Goal: Communication & Community: Answer question/provide support

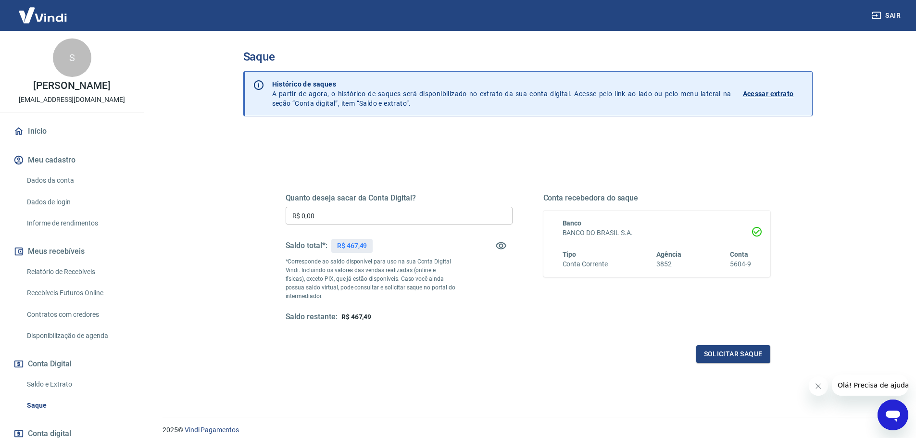
click at [439, 211] on input "R$ 0,00" at bounding box center [398, 216] width 227 height 18
type input "R$ 467,49"
click at [745, 351] on button "Solicitar saque" at bounding box center [733, 354] width 74 height 18
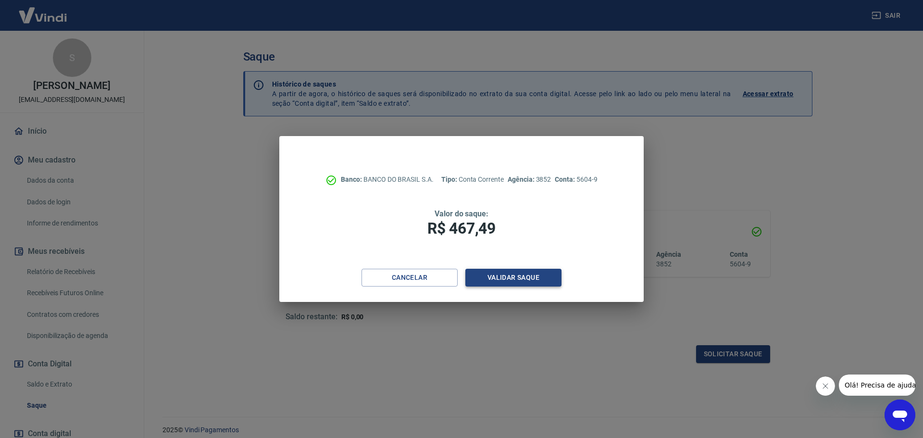
click at [496, 279] on button "Validar saque" at bounding box center [513, 278] width 96 height 18
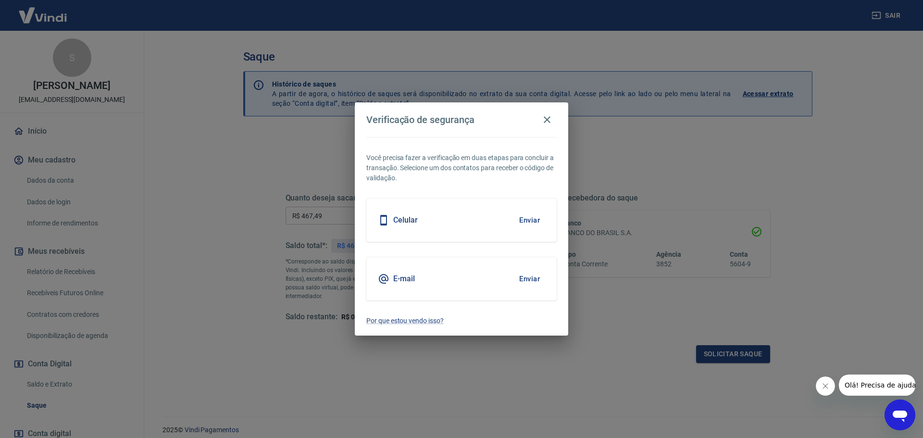
click at [535, 280] on button "Enviar" at bounding box center [529, 279] width 31 height 20
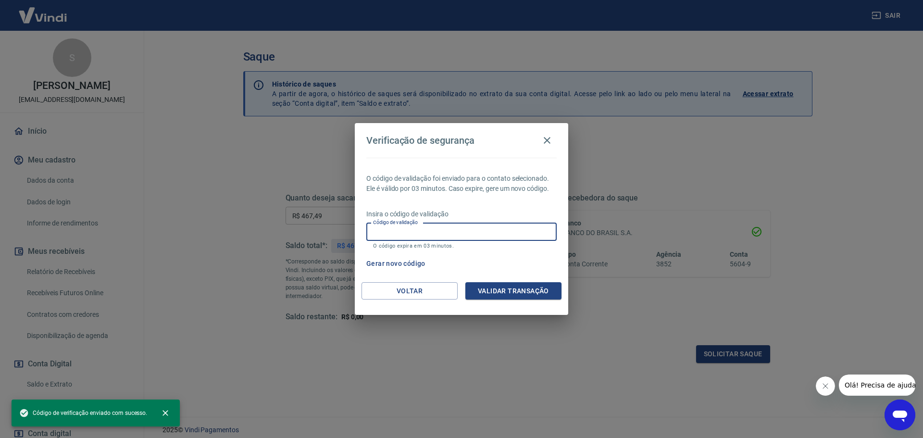
click at [477, 226] on input "Código de validação" at bounding box center [461, 232] width 190 height 18
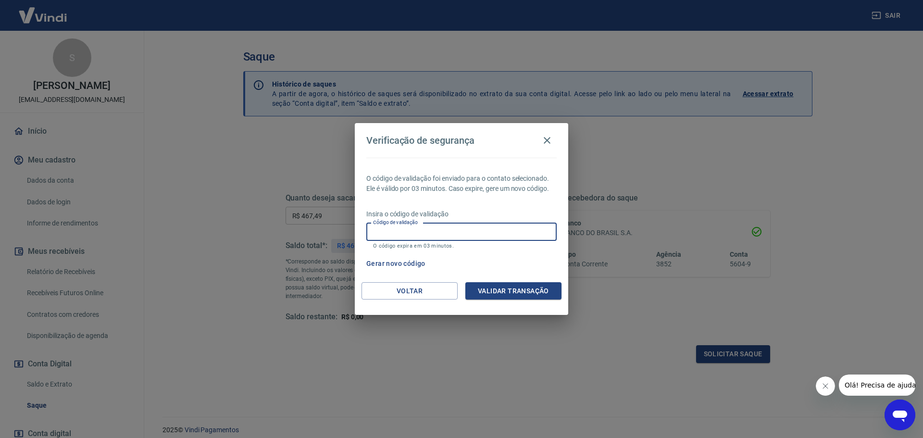
click at [435, 225] on input "Código de validação" at bounding box center [461, 232] width 190 height 18
paste input "380980"
type input "380980"
click at [498, 290] on button "Validar transação" at bounding box center [513, 291] width 96 height 18
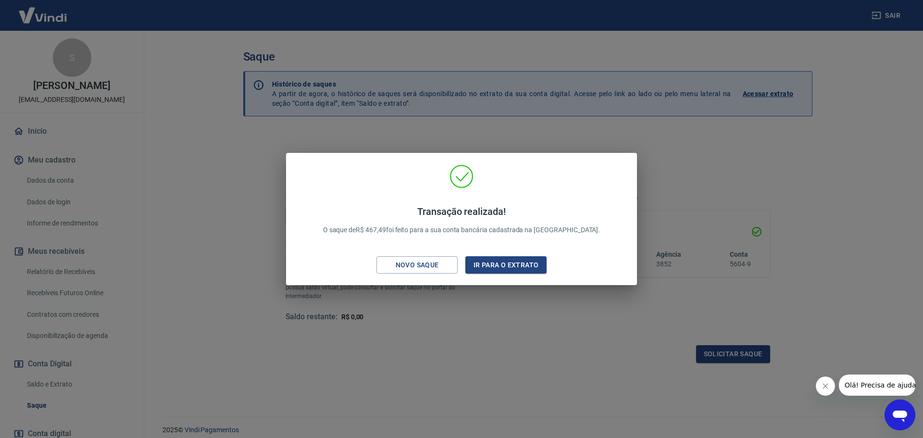
click at [531, 182] on div "Transação realizada! O saque de R$ 467,49 foi feito para a sua conta bancária c…" at bounding box center [461, 220] width 335 height 113
click at [516, 271] on button "Ir para o extrato" at bounding box center [505, 265] width 81 height 18
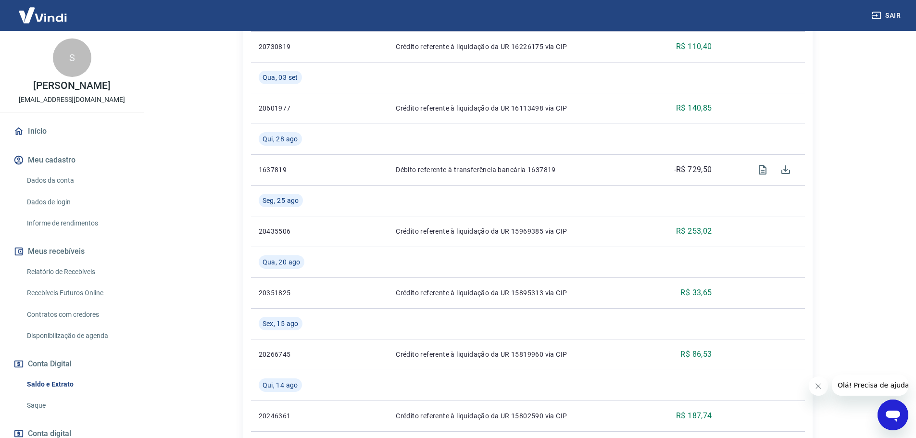
scroll to position [384, 0]
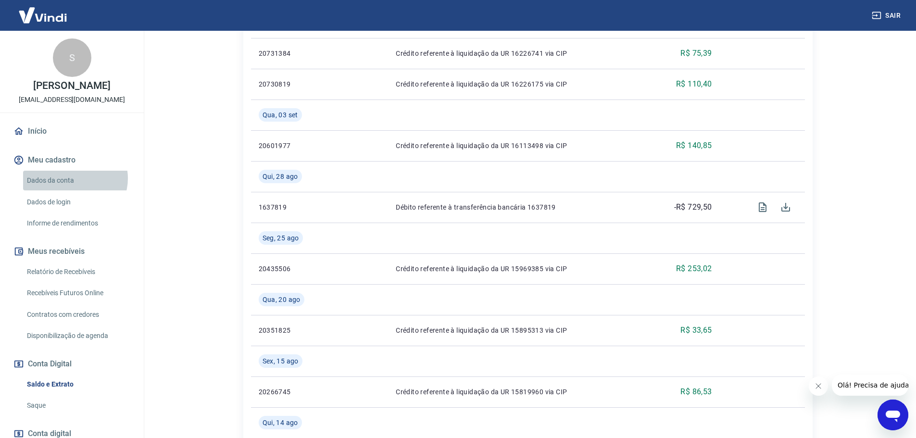
click at [74, 188] on link "Dados da conta" at bounding box center [77, 181] width 109 height 20
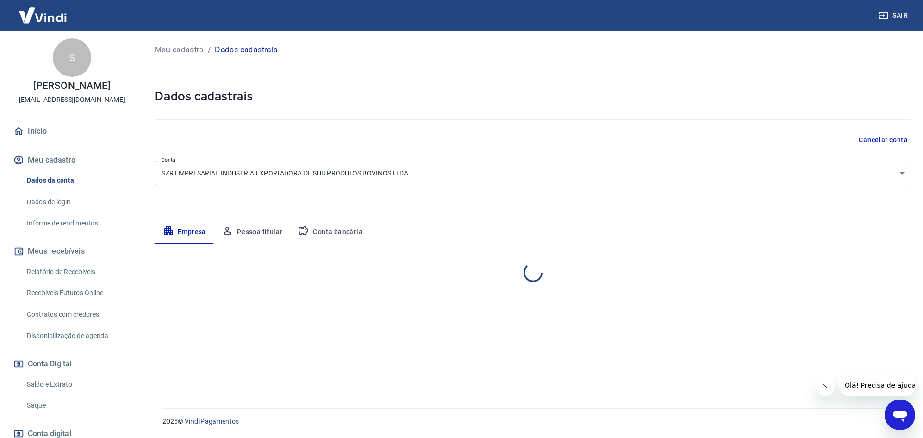
select select "SP"
select select "business"
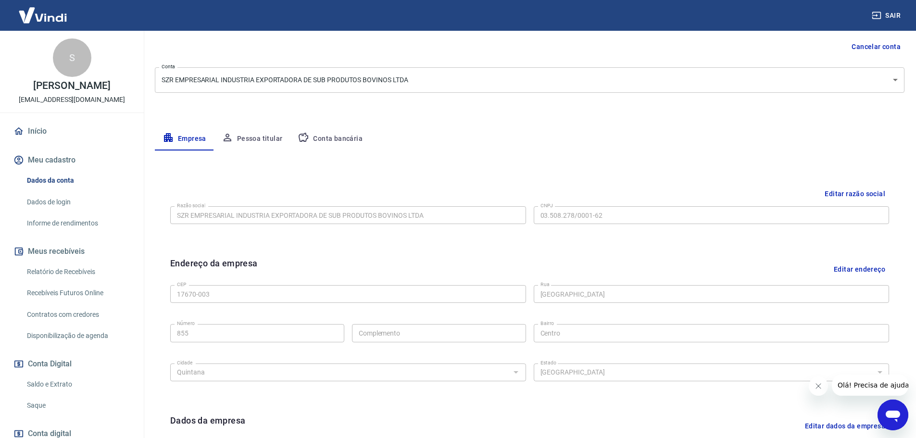
scroll to position [96, 0]
click at [347, 136] on button "Conta bancária" at bounding box center [330, 135] width 80 height 23
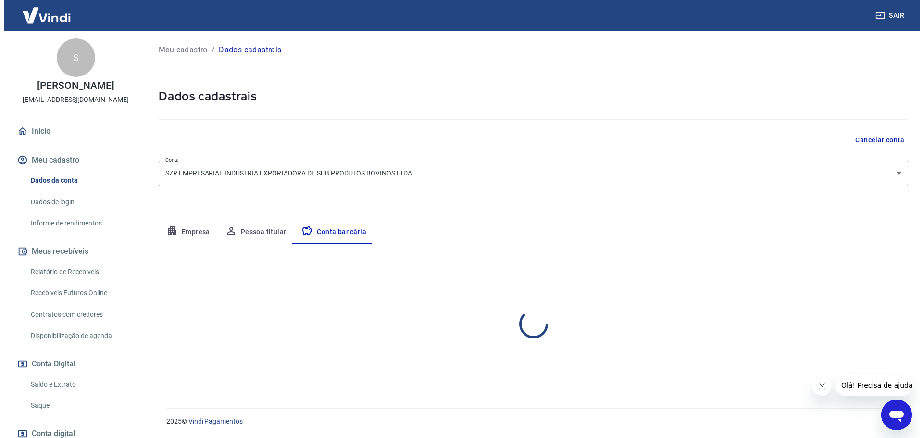
scroll to position [0, 0]
select select "1"
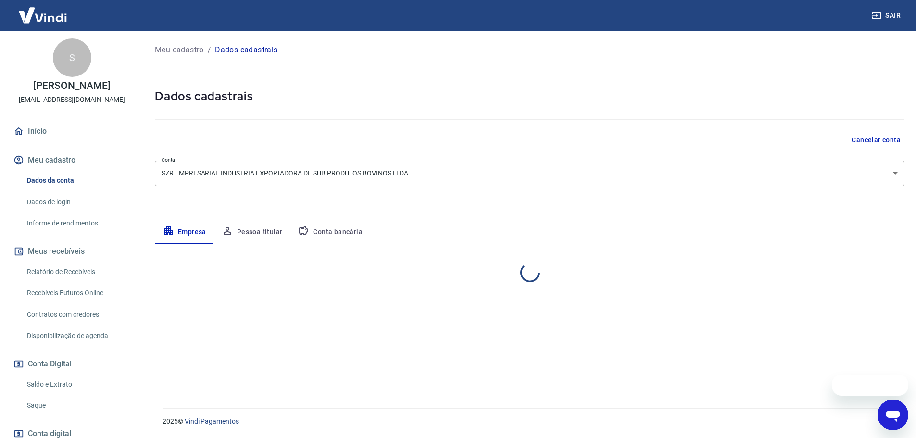
select select "SP"
select select "business"
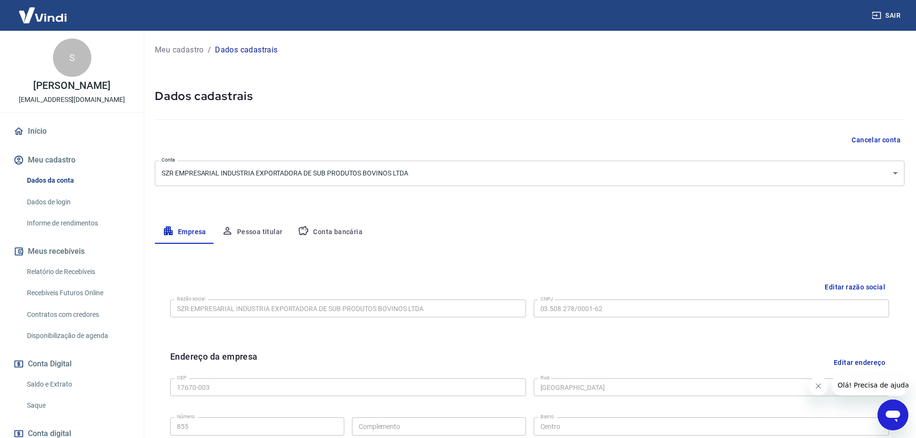
click at [325, 228] on button "Conta bancária" at bounding box center [330, 232] width 80 height 23
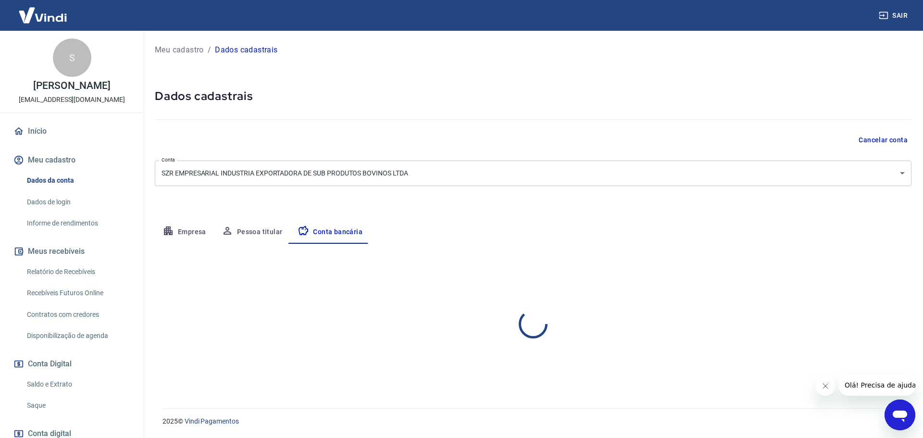
select select "1"
click at [902, 409] on icon "Abrir janela de mensagens" at bounding box center [899, 414] width 17 height 17
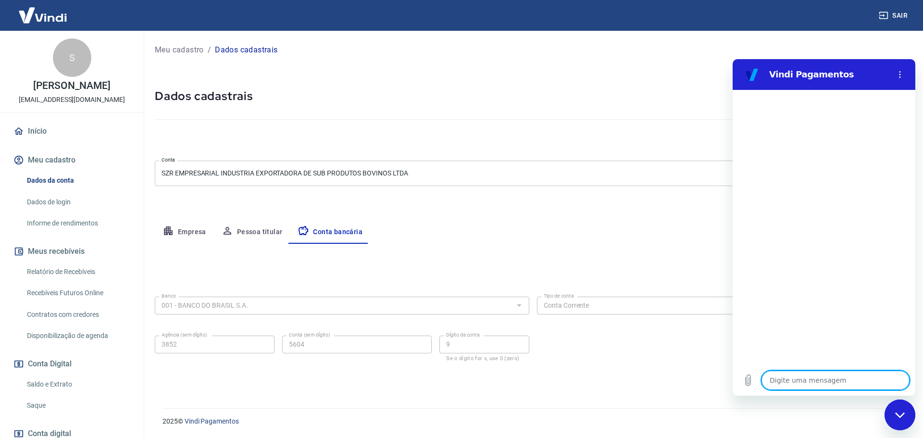
click at [811, 382] on textarea at bounding box center [835, 380] width 148 height 19
type textarea "o"
type textarea "x"
type textarea "ol"
type textarea "x"
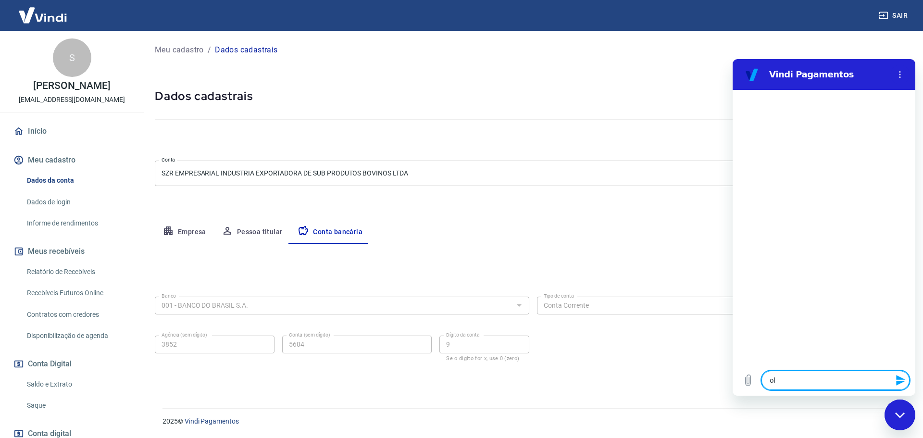
type textarea "olá"
type textarea "x"
type textarea "olá,"
type textarea "x"
type textarea "olá,"
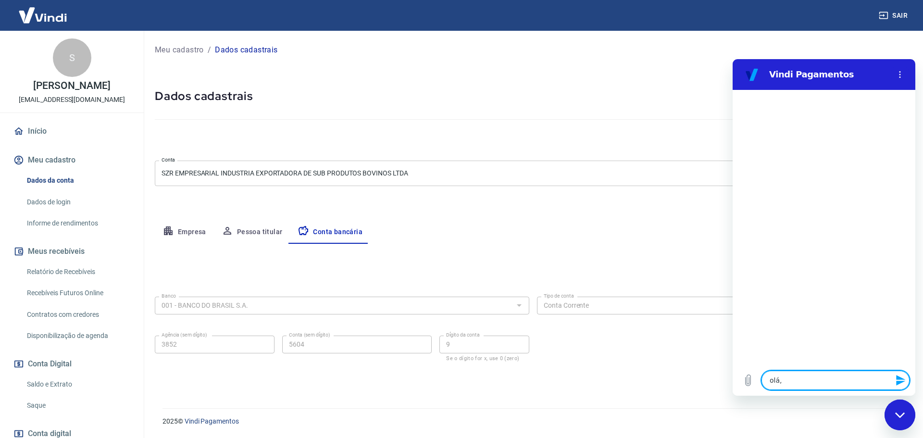
type textarea "x"
type textarea "olá, t"
type textarea "x"
type textarea "olá, te"
type textarea "x"
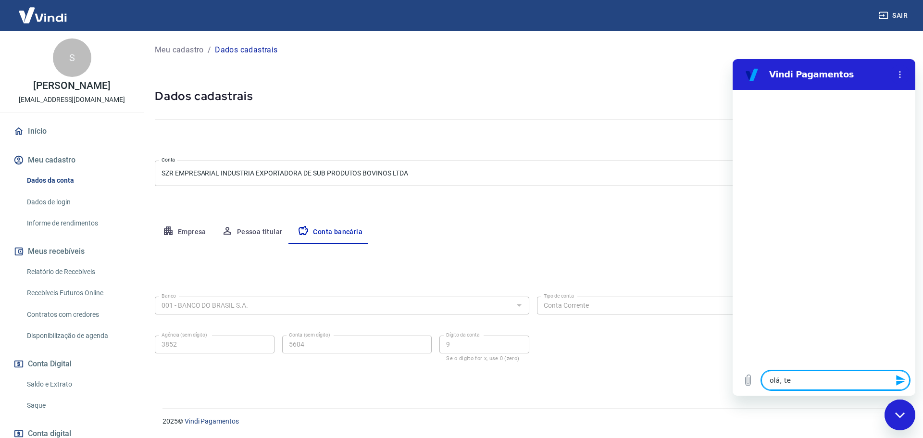
type textarea "olá, ten"
type textarea "x"
type textarea "olá, tenh"
type textarea "x"
type textarea "olá, tenho"
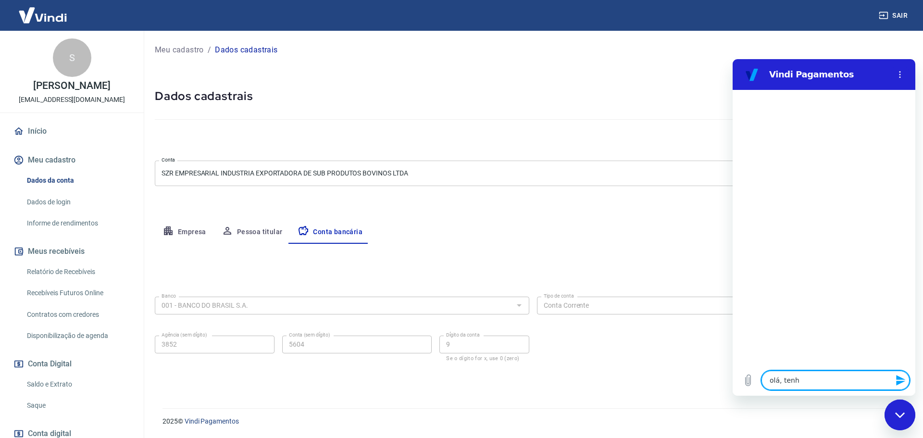
type textarea "x"
type textarea "olá, tenho"
type textarea "x"
type textarea "olá, tenho 3"
type textarea "x"
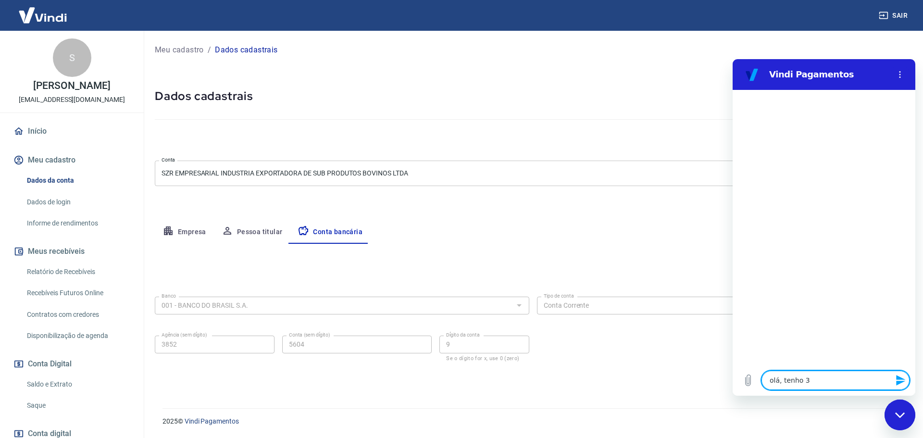
type textarea "olá, tenho 3"
type textarea "x"
type textarea "olá, tenho 3 p"
type textarea "x"
type textarea "olá, tenho 3 pe"
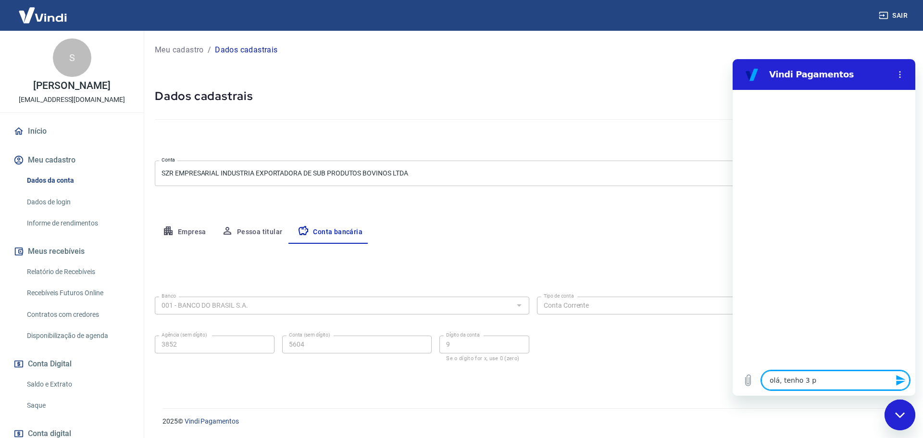
type textarea "x"
type textarea "olá, tenho 3 ped"
type textarea "x"
type textarea "olá, tenho 3 pedi"
type textarea "x"
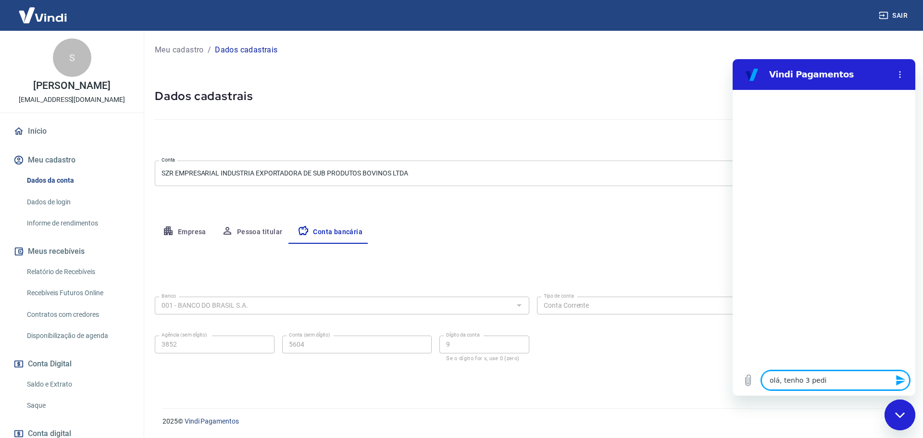
type textarea "olá, tenho 3 pedid"
type textarea "x"
type textarea "olá, tenho 3 pedido"
type textarea "x"
type textarea "olá, tenho 3 pedidos"
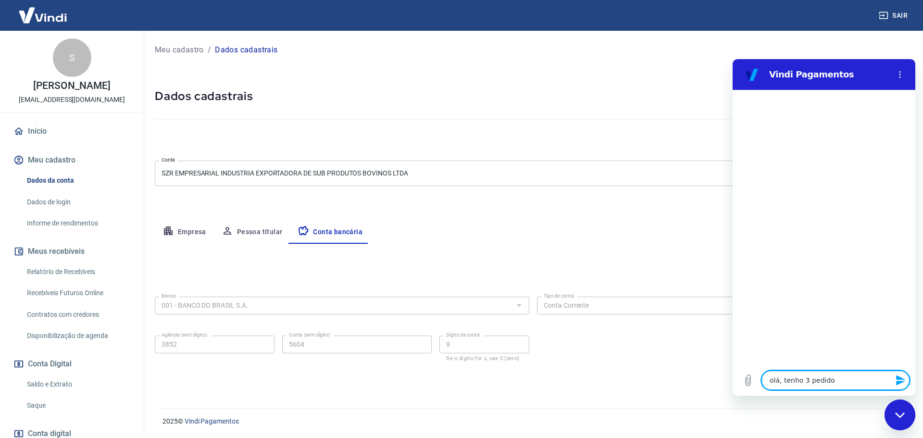
type textarea "x"
type textarea "olá, tenho 3 pedidos"
type textarea "x"
type textarea "olá, tenho 3 pedidos p"
type textarea "x"
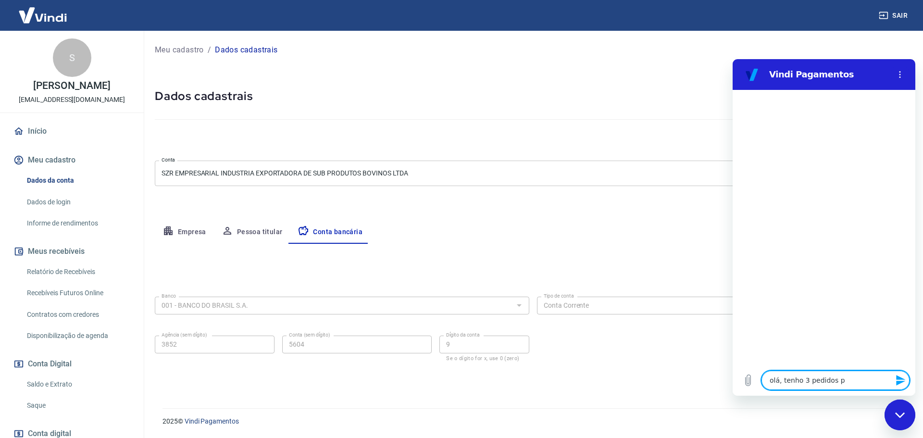
type textarea "olá, tenho 3 pedidos pe"
type textarea "x"
type textarea "olá, tenho 3 pedidos pen"
type textarea "x"
type textarea "olá, tenho 3 pedidos pend"
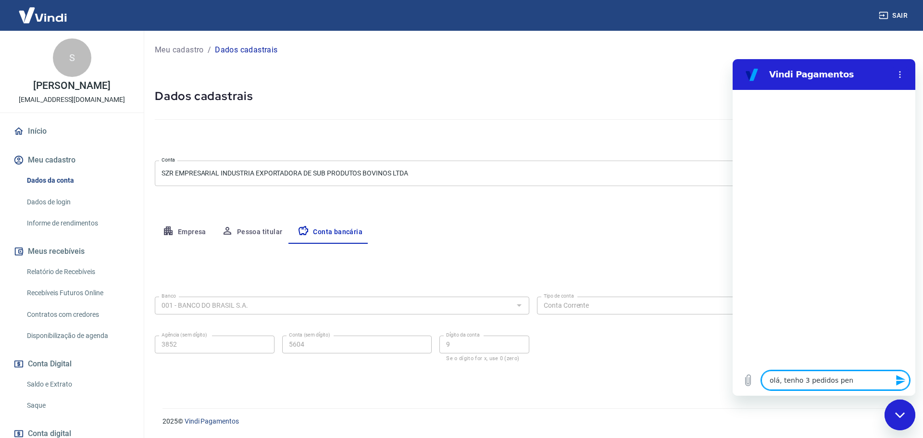
type textarea "x"
type textarea "olá, tenho 3 pedidos pende"
type textarea "x"
type textarea "olá, tenho 3 pedidos penden"
type textarea "x"
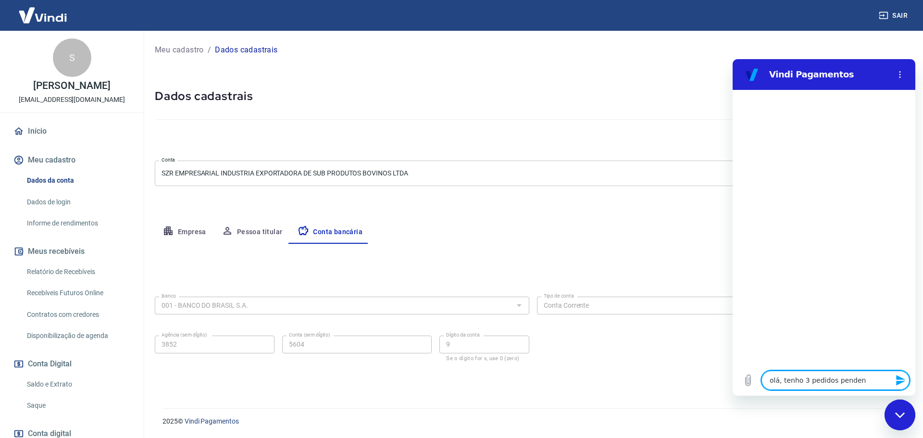
type textarea "olá, tenho 3 pedidos pendent"
type textarea "x"
type textarea "olá, tenho 3 pedidos pendente"
type textarea "x"
type textarea "olá, tenho 3 pedidos pendentes"
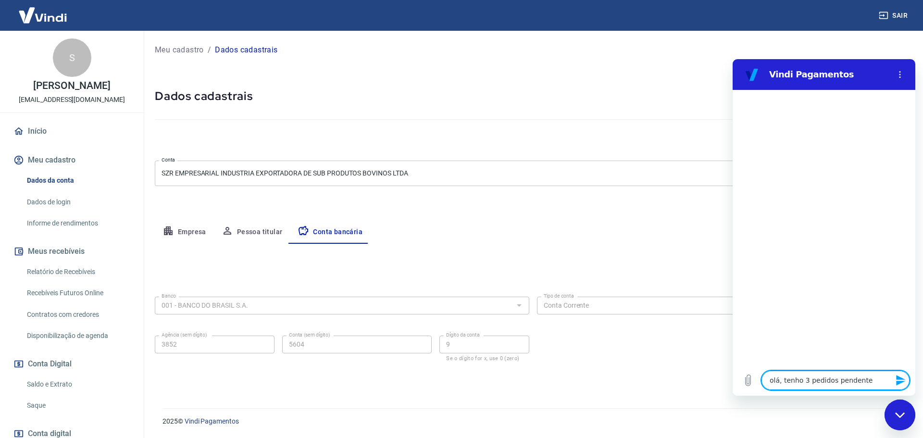
type textarea "x"
type textarea "olá, tenho 3 pedidos pendentes"
type textarea "x"
type textarea "olá, tenho 3 pedidos pendentes o"
type textarea "x"
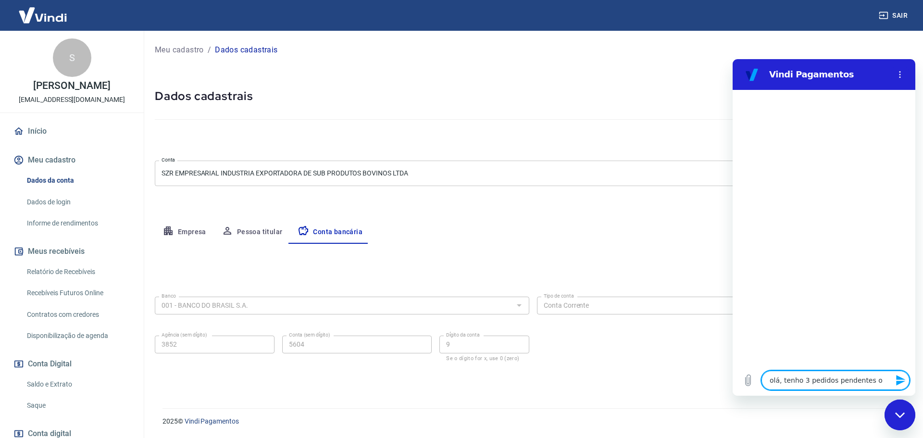
type textarea "olá, tenho 3 pedidos pendentes on"
type textarea "x"
type textarea "olá, tenho 3 pedidos pendentes ond"
type textarea "x"
type textarea "olá, tenho 3 pedidos pendentes onde"
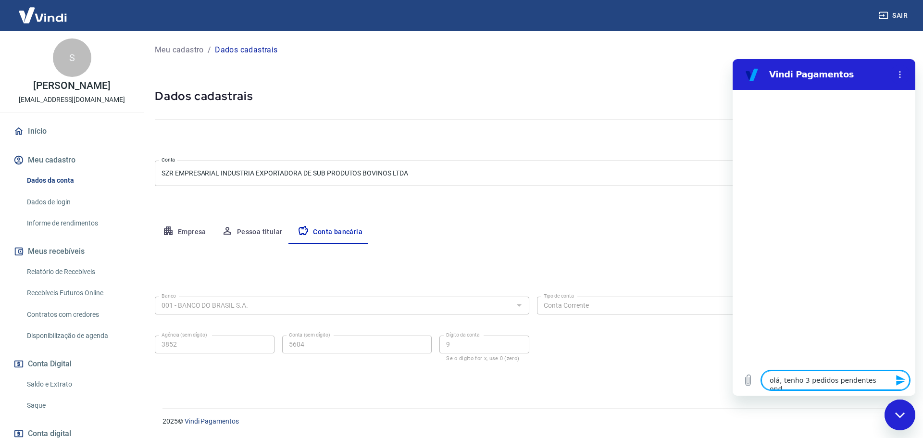
type textarea "x"
type textarea "olá, tenho 3 pedidos pendentes onde"
type textarea "x"
type textarea "olá, tenho 3 pedidos pendentes onde a"
type textarea "x"
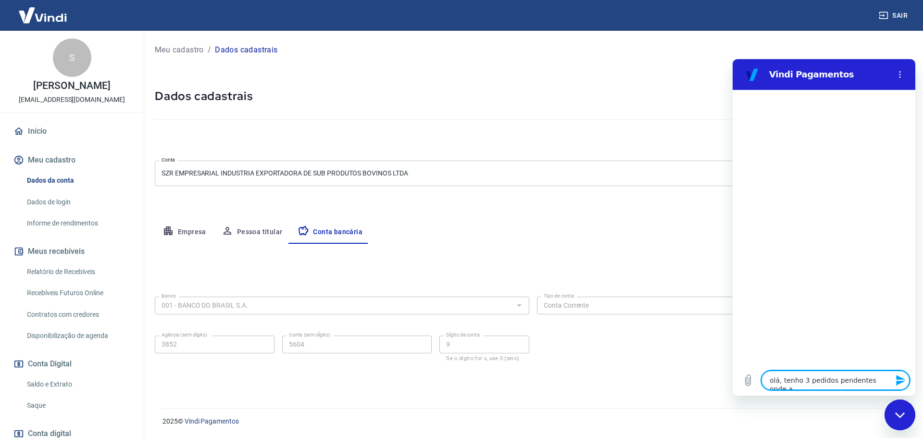
type textarea "olá, tenho 3 pedidos pendentes onde as"
type textarea "x"
type textarea "olá, tenho 3 pedidos pendentes onde as"
type textarea "x"
type textarea "olá, tenho 3 pedidos pendentes onde as p"
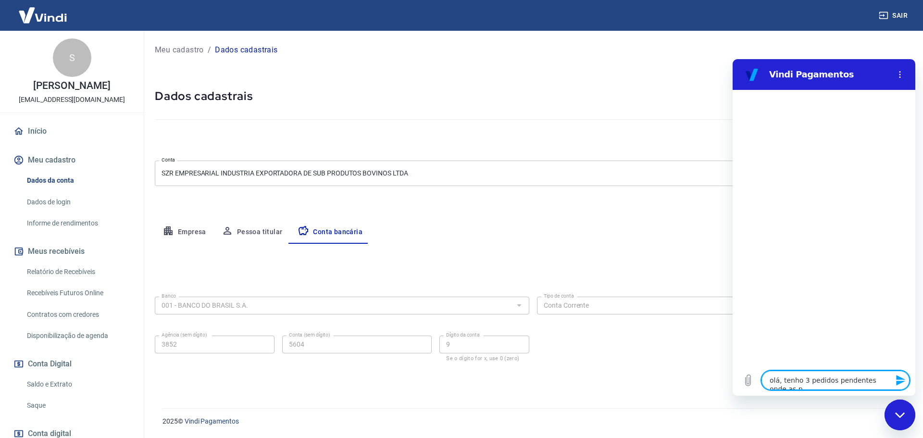
type textarea "x"
type textarea "olá, tenho 3 pedidos pendentes onde as pe"
type textarea "x"
type textarea "olá, tenho 3 pedidos pendentes onde as pes"
type textarea "x"
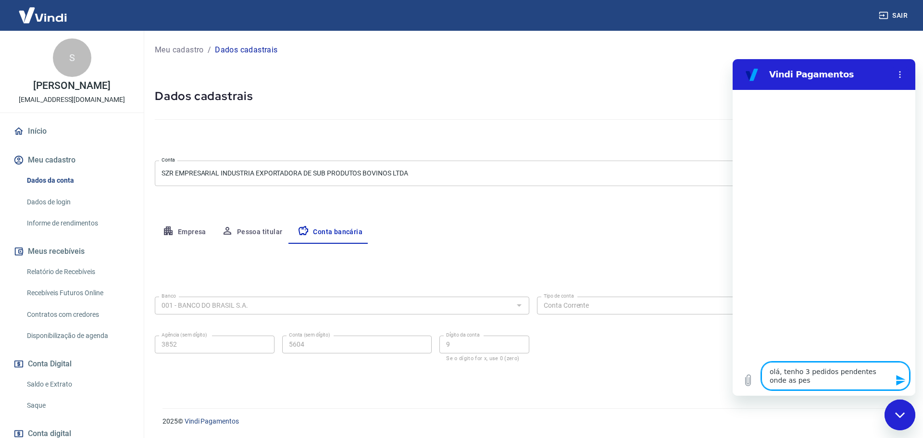
type textarea "olá, tenho 3 pedidos pendentes onde as pess"
type textarea "x"
type textarea "olá, tenho 3 pedidos pendentes onde as pesso"
type textarea "x"
type textarea "olá, tenho 3 pedidos pendentes onde as pessoa"
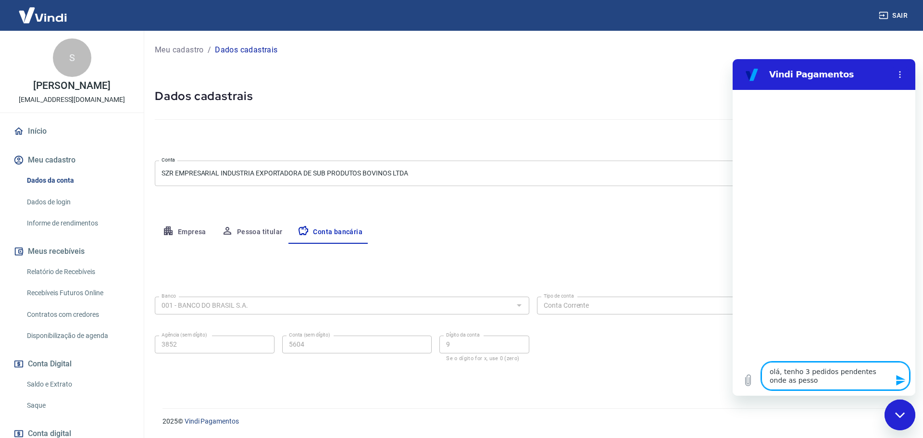
type textarea "x"
type textarea "olá, tenho 3 pedidos pendentes onde as pessoas"
type textarea "x"
type textarea "olá, tenho 3 pedidos pendentes onde as pessoas"
type textarea "x"
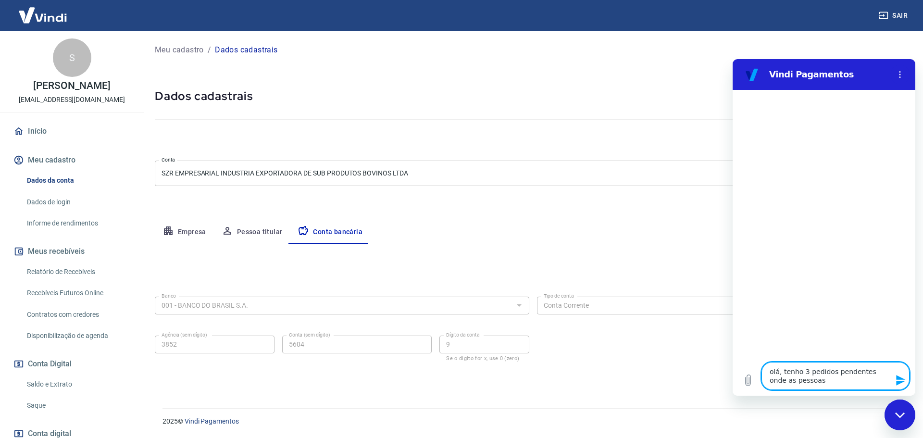
type textarea "olá, tenho 3 pedidos pendentes onde as pessoas n"
type textarea "x"
type textarea "olá, tenho 3 pedidos pendentes onde as pessoas na"
type textarea "x"
type textarea "olá, tenho 3 pedidos pendentes onde as pessoas nao"
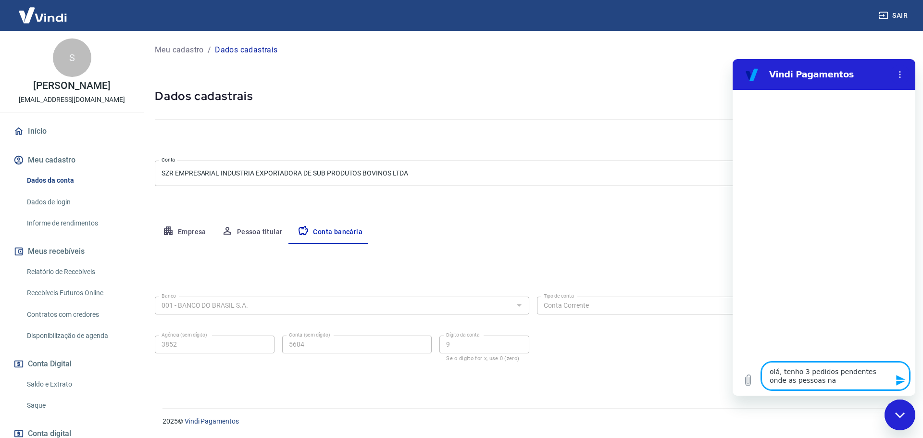
type textarea "x"
type textarea "olá, tenho 3 pedidos pendentes onde as pessoas nao"
type textarea "x"
type textarea "olá, tenho 3 pedidos pendentes onde as pessoas nao c"
type textarea "x"
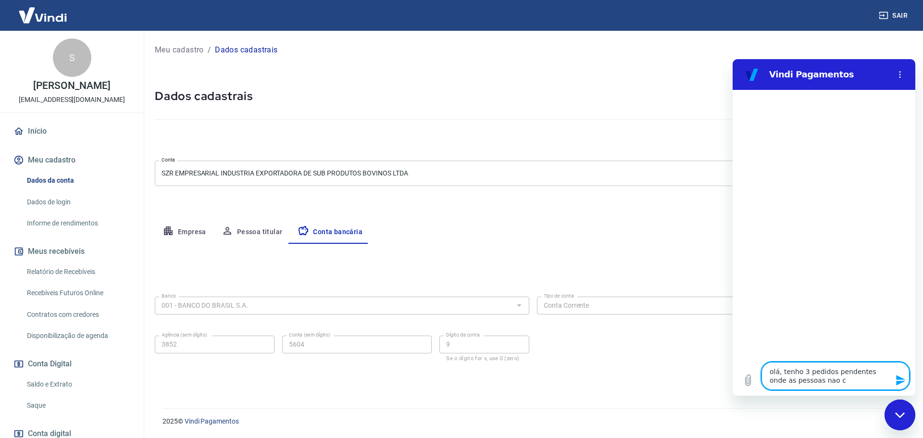
type textarea "olá, tenho 3 pedidos pendentes onde as pessoas nao co"
type textarea "x"
type textarea "olá, tenho 3 pedidos pendentes onde as pessoas nao con"
type textarea "x"
type textarea "olá, tenho 3 pedidos pendentes onde as pessoas nao cons"
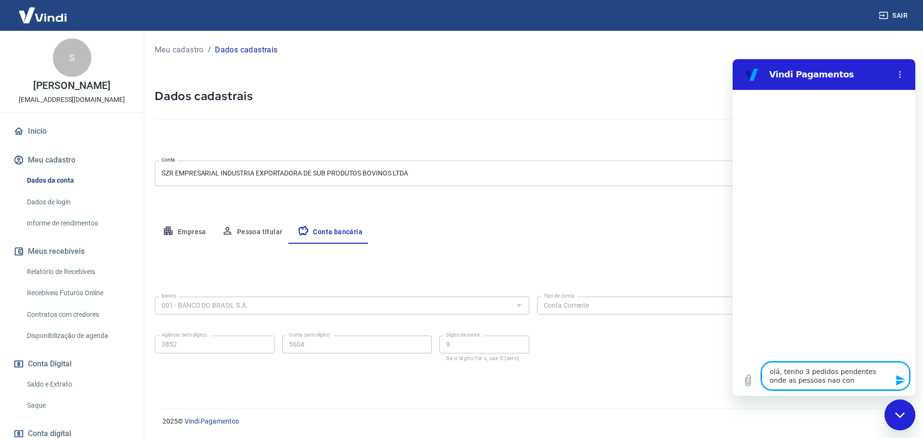
type textarea "x"
type textarea "olá, tenho 3 pedidos pendentes onde as pessoas nao conse"
type textarea "x"
type textarea "olá, tenho 3 pedidos pendentes onde as pessoas nao conseg"
type textarea "x"
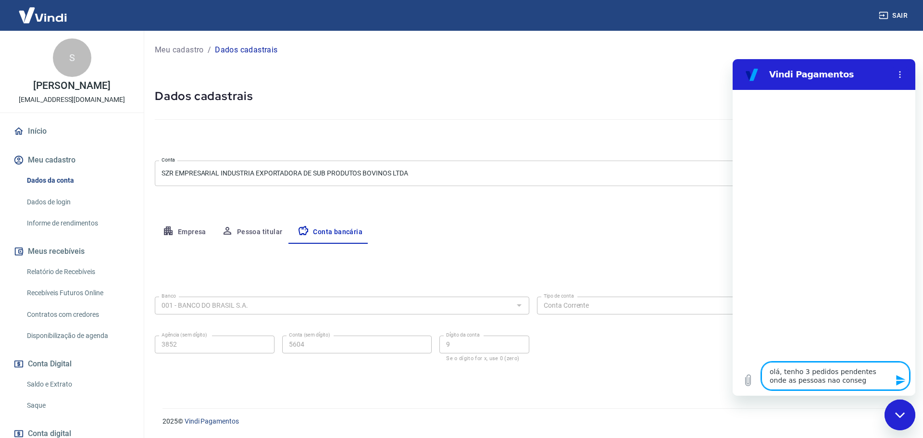
type textarea "olá, tenho 3 pedidos pendentes onde as pessoas nao consegu"
type textarea "x"
type textarea "olá, tenho 3 pedidos pendentes onde as pessoas nao consegui"
type textarea "x"
type textarea "olá, tenho 3 pedidos pendentes onde as pessoas nao conseguir"
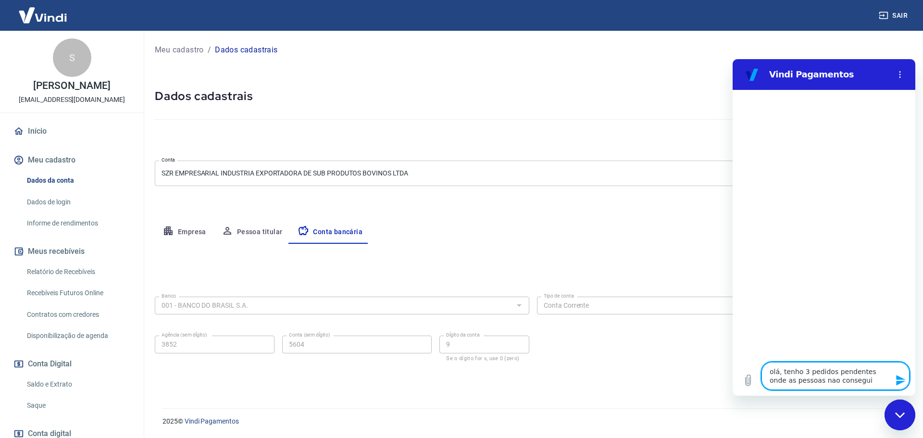
type textarea "x"
type textarea "olá, tenho 3 pedidos pendentes onde as pessoas nao conseguira"
type textarea "x"
type textarea "olá, tenho 3 pedidos pendentes onde as pessoas nao conseguiram"
type textarea "x"
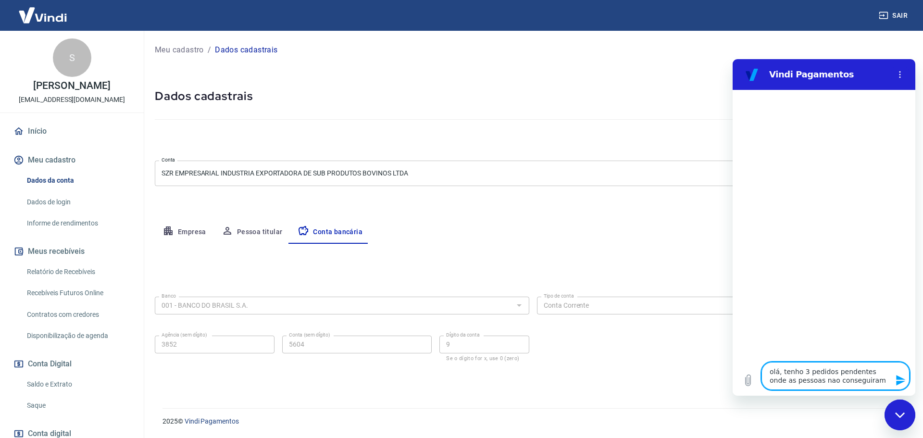
type textarea "olá, tenho 3 pedidos pendentes onde as pessoas nao conseguiram"
type textarea "x"
type textarea "olá, tenho 3 pedidos pendentes onde as pessoas nao conseguiram e"
type textarea "x"
type textarea "olá, tenho 3 pedidos pendentes onde as pessoas nao conseguiram ef"
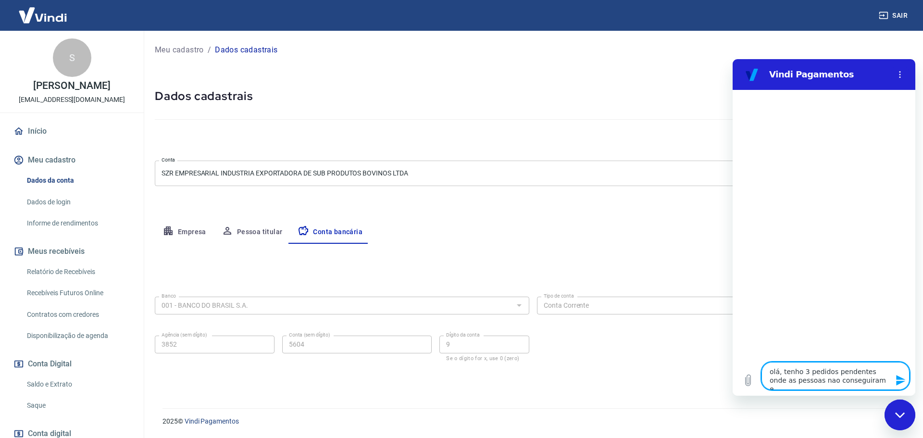
type textarea "x"
type textarea "olá, tenho 3 pedidos pendentes onde as pessoas nao conseguiram efe"
type textarea "x"
type textarea "olá, tenho 3 pedidos pendentes onde as pessoas nao conseguiram efet"
type textarea "x"
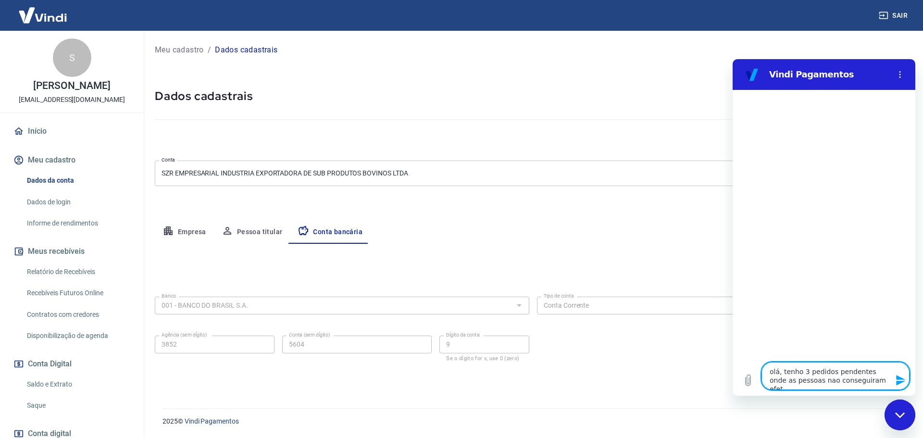
type textarea "olá, tenho 3 pedidos pendentes onde as pessoas nao conseguiram efetu"
type textarea "x"
type textarea "olá, tenho 3 pedidos pendentes onde as pessoas nao conseguiram efetua"
type textarea "x"
type textarea "olá, tenho 3 pedidos pendentes onde as pessoas nao conseguiram efetuar"
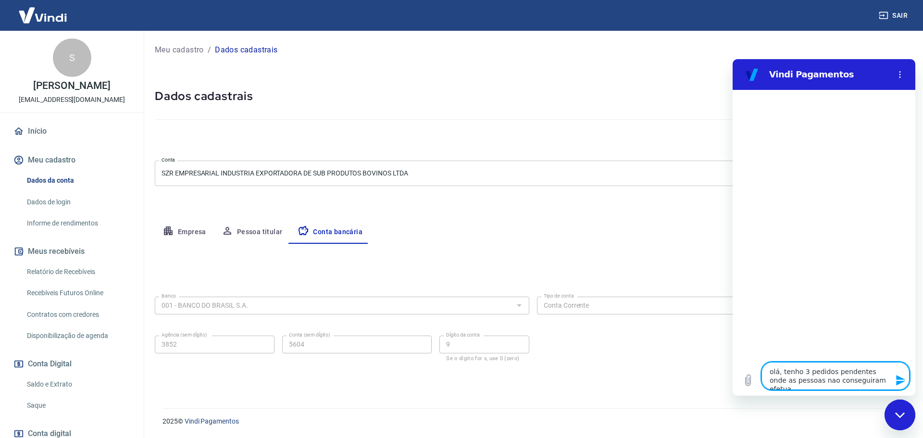
type textarea "x"
type textarea "olá, tenho 3 pedidos pendentes onde as pessoas nao conseguiram efetuar"
type textarea "x"
type textarea "olá, tenho 3 pedidos pendentes onde as pessoas nao conseguiram efetuar o"
type textarea "x"
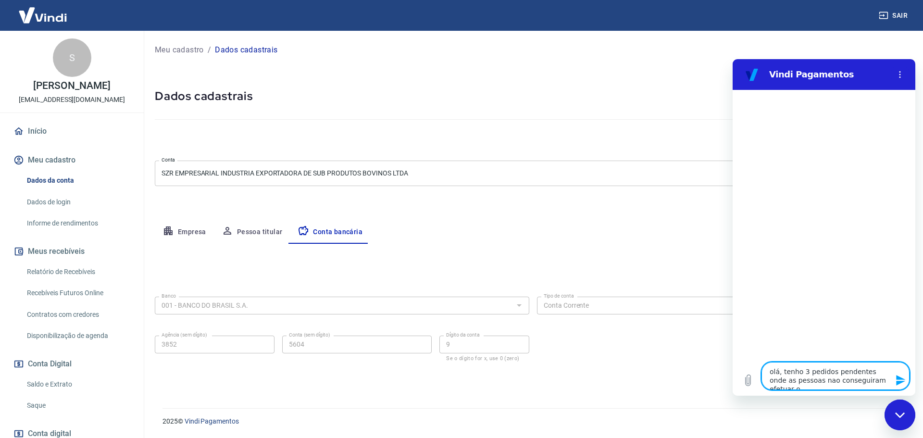
type textarea "olá, tenho 3 pedidos pendentes onde as pessoas nao conseguiram efetuar o"
type textarea "x"
type textarea "olá, tenho 3 pedidos pendentes onde as pessoas nao conseguiram efetuar o p"
type textarea "x"
type textarea "olá, tenho 3 pedidos pendentes onde as pessoas nao conseguiram efetuar o pa"
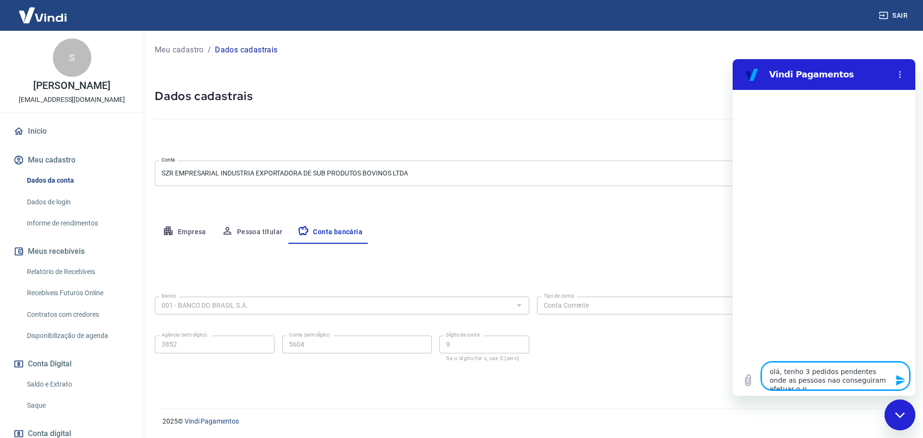
type textarea "x"
type textarea "olá, tenho 3 pedidos pendentes onde as pessoas nao conseguiram efetuar o pag"
type textarea "x"
type textarea "olá, tenho 3 pedidos pendentes onde as pessoas nao conseguiram efetuar o paga"
type textarea "x"
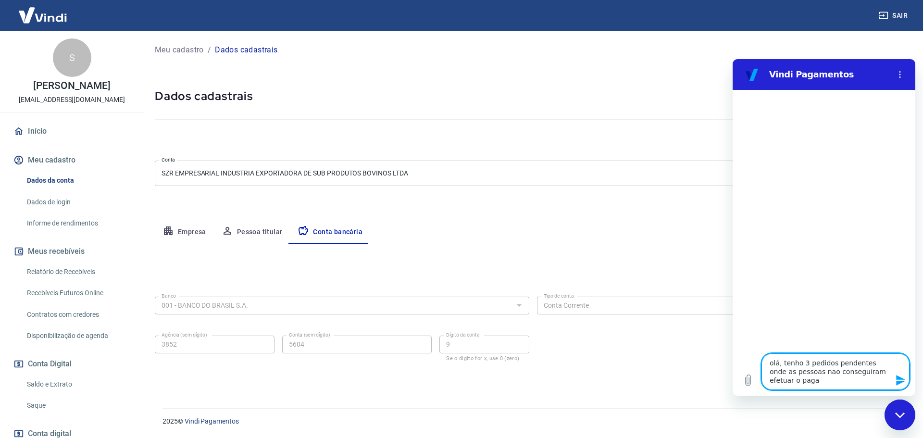
type textarea "olá, tenho 3 pedidos pendentes onde as pessoas nao conseguiram efetuar o pagam"
type textarea "x"
type textarea "olá, tenho 3 pedidos pendentes onde as pessoas nao conseguiram efetuar o pagame"
type textarea "x"
type textarea "olá, tenho 3 pedidos pendentes onde as pessoas nao conseguiram efetuar o pagamen"
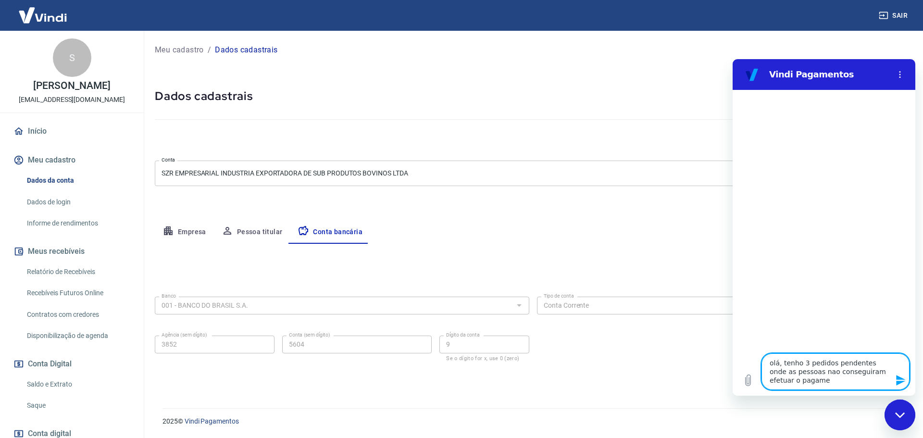
type textarea "x"
type textarea "olá, tenho 3 pedidos pendentes onde as pessoas nao conseguiram efetuar o pagame…"
type textarea "x"
type textarea "olá, tenho 3 pedidos pendentes onde as pessoas nao conseguiram efetuar o pagame…"
type textarea "x"
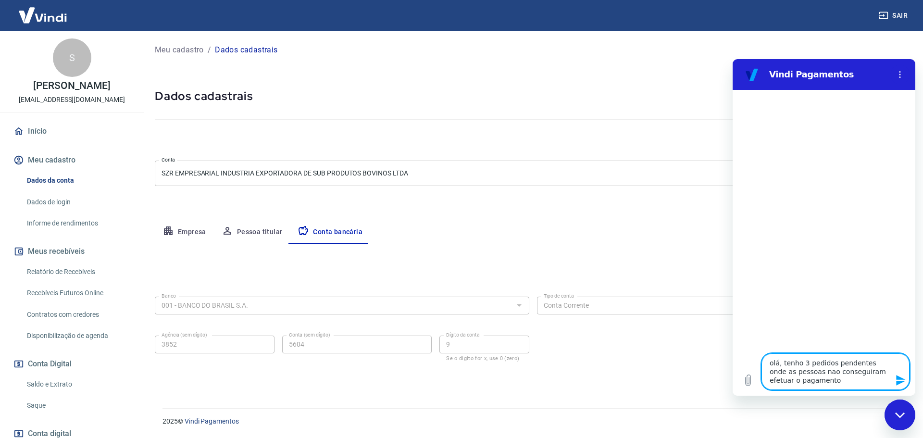
type textarea "olá, tenho 3 pedidos pendentes onde as pessoas nao conseguiram efetuar o pagame…"
type textarea "x"
type textarea "olá, tenho 3 pedidos pendentes onde as pessoas nao conseguiram efetuar o pagame…"
type textarea "x"
type textarea "olá, tenho 3 pedidos pendentes onde as pessoas nao conseguiram efetuar o pagame…"
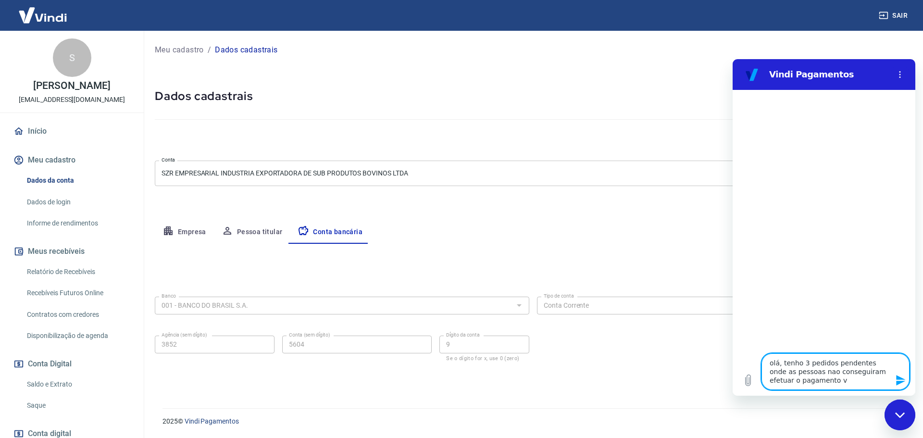
type textarea "x"
type textarea "olá, tenho 3 pedidos pendentes onde as pessoas nao conseguiram efetuar o pagame…"
type textarea "x"
type textarea "olá, tenho 3 pedidos pendentes onde as pessoas nao conseguiram efetuar o pagame…"
type textarea "x"
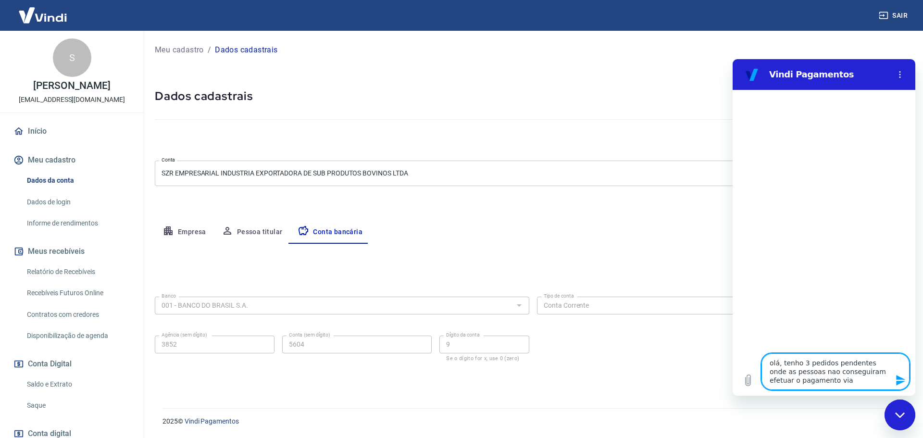
type textarea "olá, tenho 3 pedidos pendentes onde as pessoas nao conseguiram efetuar o pagame…"
type textarea "x"
type textarea "olá, tenho 3 pedidos pendentes onde as pessoas nao conseguiram efetuar o pagame…"
type textarea "x"
type textarea "olá, tenho 3 pedidos pendentes onde as pessoas nao conseguiram efetuar o pagame…"
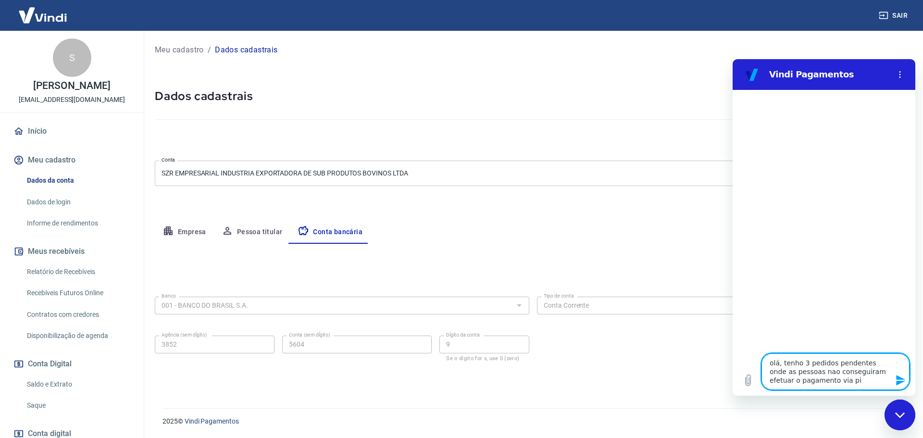
type textarea "x"
type textarea "olá, tenho 3 pedidos pendentes onde as pessoas nao conseguiram efetuar o pagame…"
type textarea "x"
type textarea "olá, tenho 3 pedidos pendentes onde as pessoas nao conseguiram efetuar o pagame…"
type textarea "x"
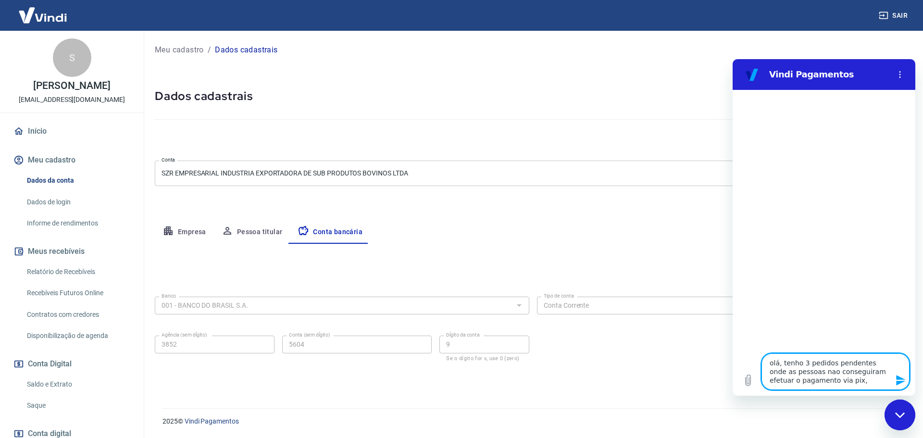
type textarea "olá, tenho 3 pedidos pendentes onde as pessoas nao conseguiram efetuar o pagame…"
type textarea "x"
type textarea "olá, tenho 3 pedidos pendentes onde as pessoas nao conseguiram efetuar o pagame…"
type textarea "x"
type textarea "olá, tenho 3 pedidos pendentes onde as pessoas nao conseguiram efetuar o pagame…"
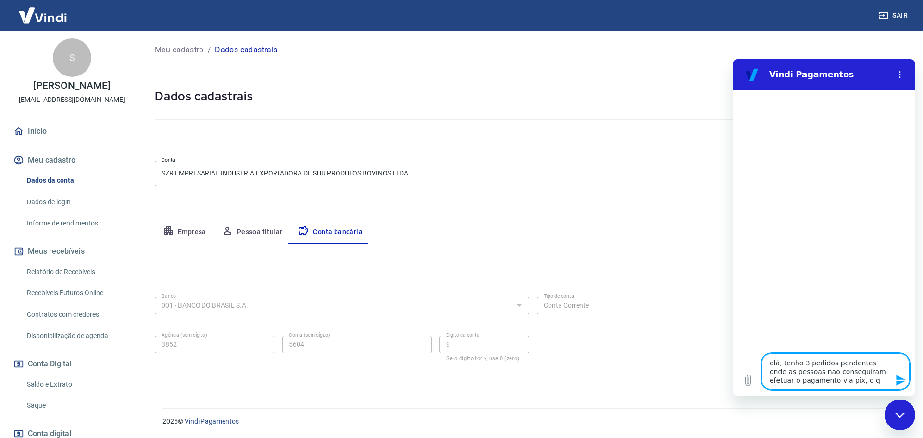
type textarea "x"
type textarea "olá, tenho 3 pedidos pendentes onde as pessoas nao conseguiram efetuar o pagame…"
type textarea "x"
type textarea "olá, tenho 3 pedidos pendentes onde as pessoas nao conseguiram efetuar o pagame…"
type textarea "x"
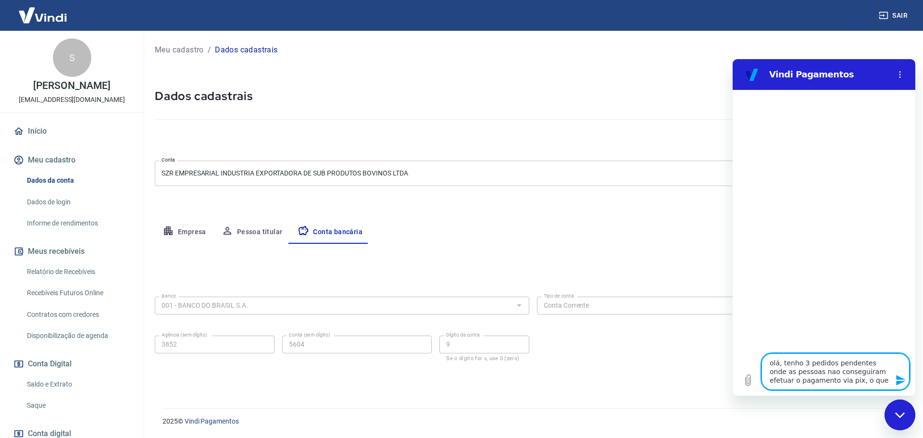
type textarea "olá, tenho 3 pedidos pendentes onde as pessoas nao conseguiram efetuar o pagame…"
type textarea "x"
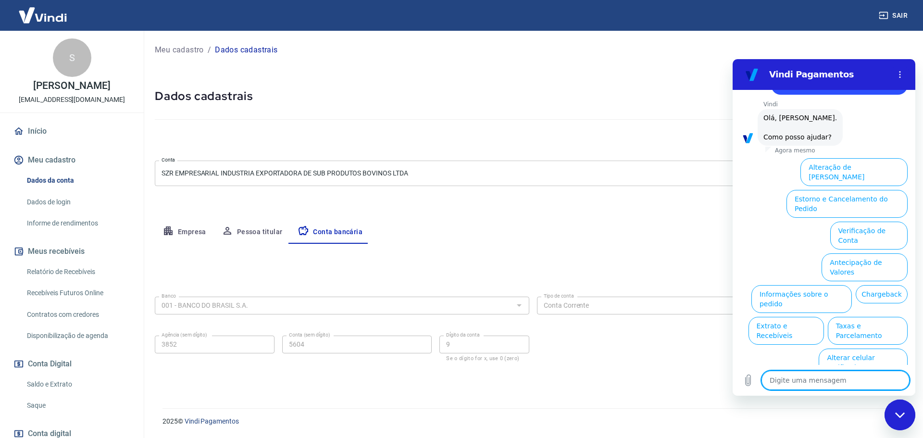
scroll to position [61, 0]
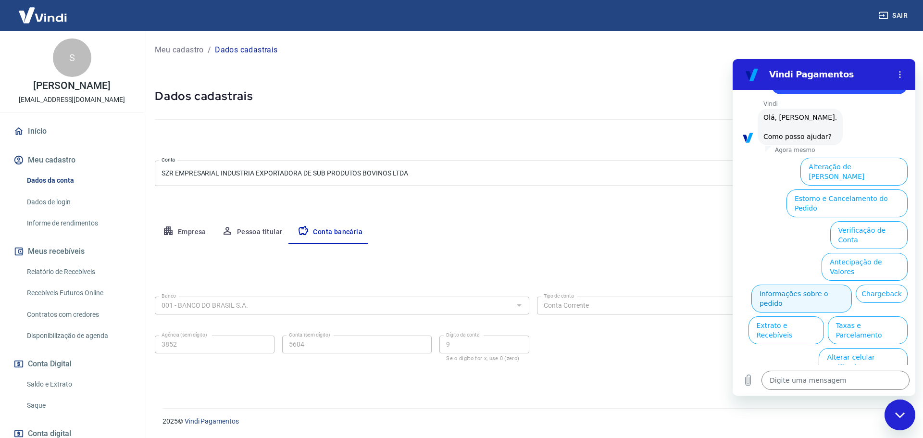
click at [852, 285] on button "Informações sobre o pedido" at bounding box center [801, 299] width 100 height 28
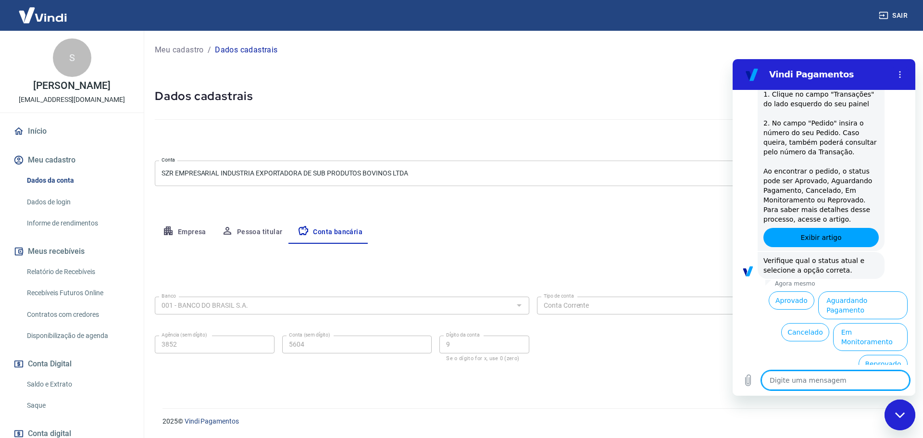
scroll to position [226, 0]
click at [868, 312] on button "Aguardando Pagamento" at bounding box center [862, 304] width 89 height 28
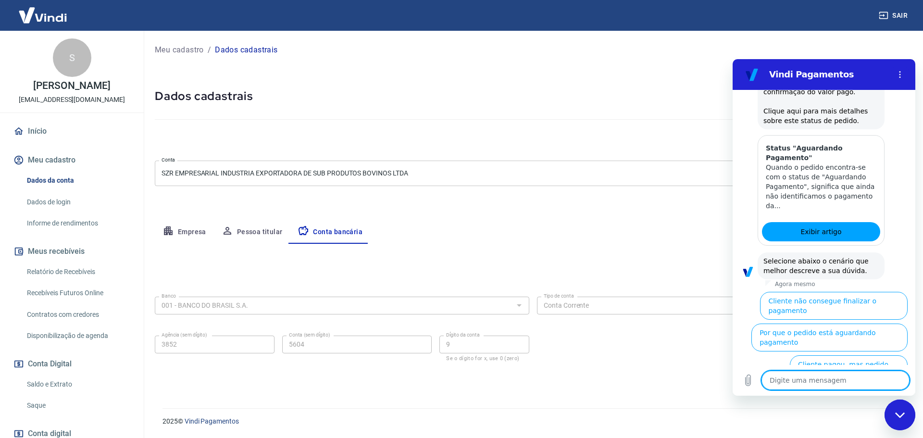
scroll to position [498, 0]
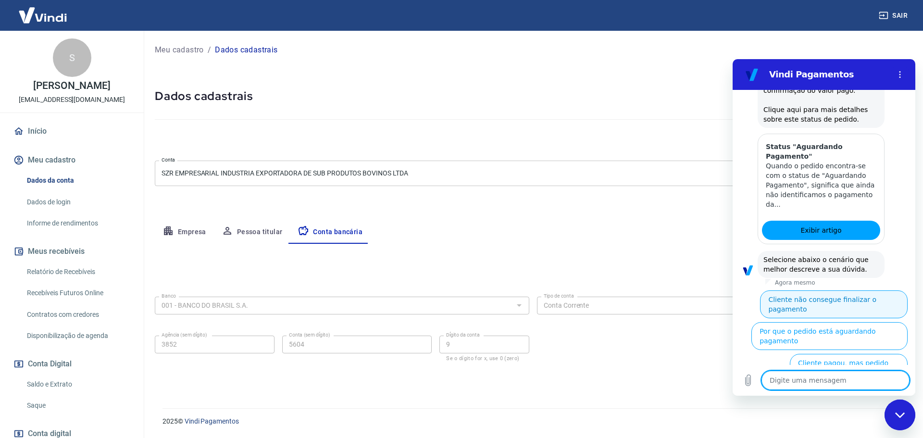
click at [863, 295] on button "Cliente não consegue finalizar o pagamento" at bounding box center [834, 304] width 148 height 28
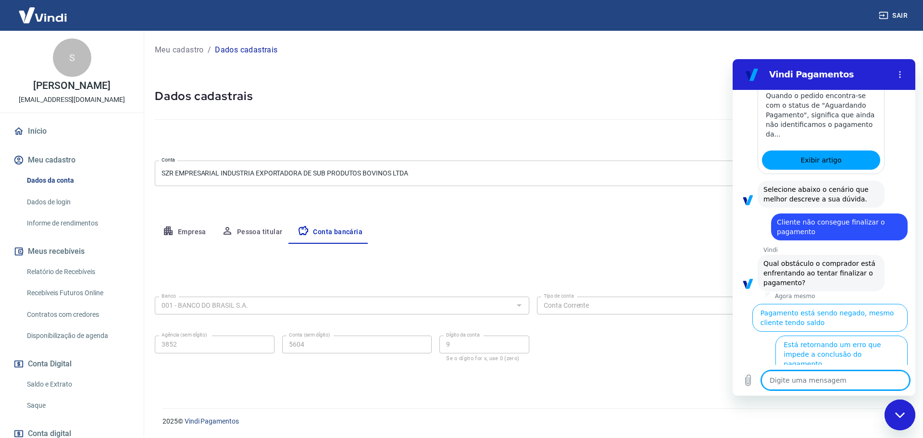
scroll to position [570, 0]
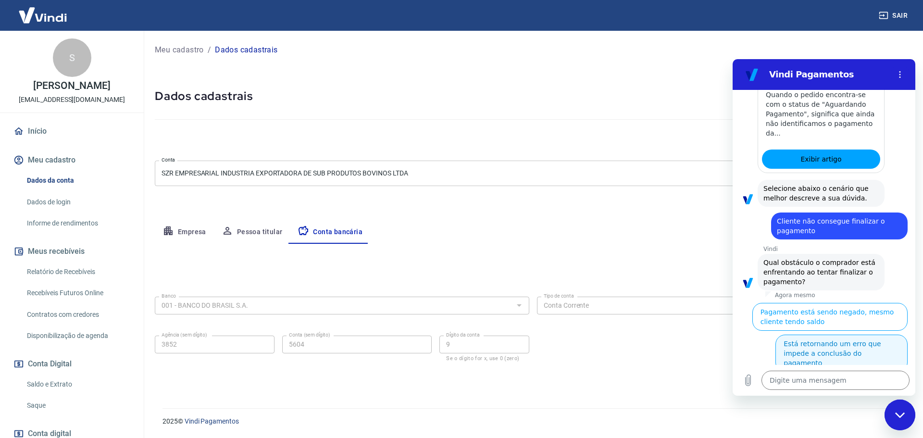
click at [873, 347] on button "Está retornando um erro que impede a conclusão do pagamento" at bounding box center [841, 353] width 132 height 37
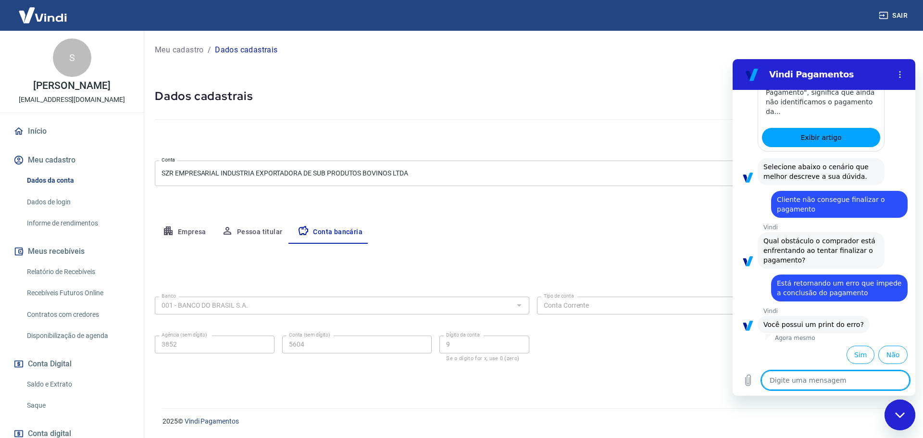
scroll to position [593, 0]
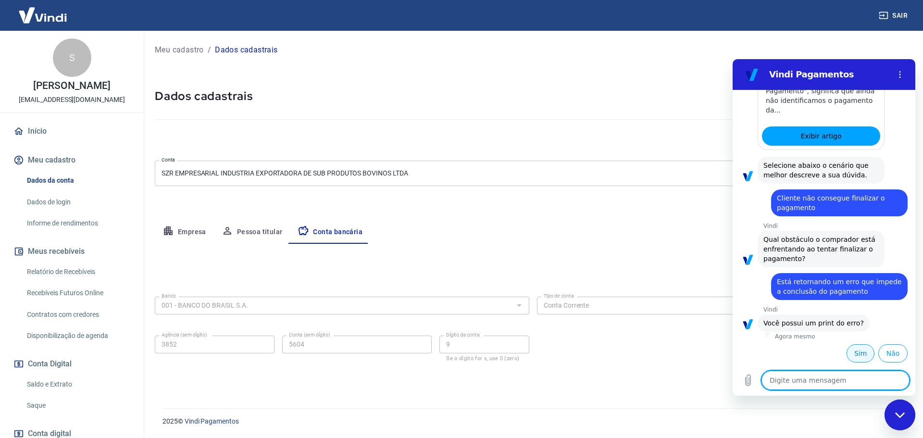
click at [863, 356] on button "Sim" at bounding box center [860, 353] width 28 height 18
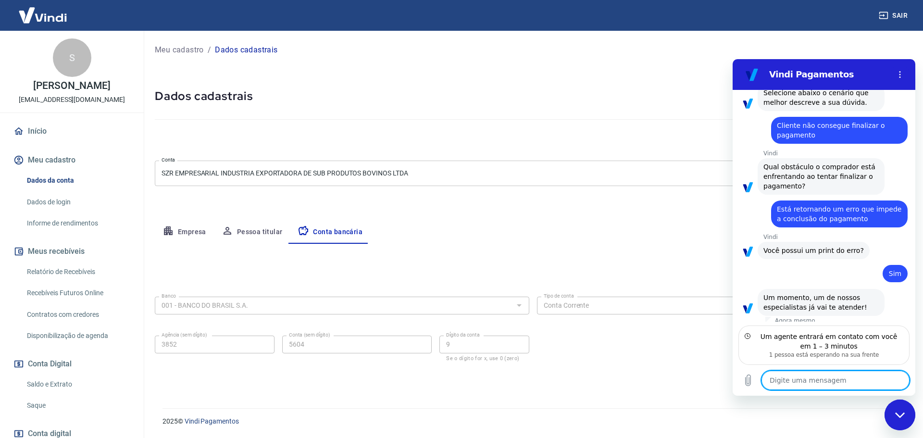
scroll to position [670, 0]
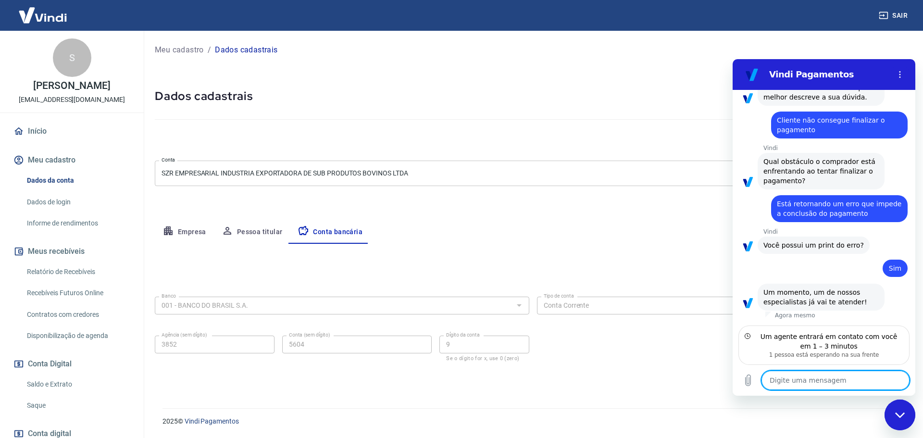
click at [820, 375] on textarea at bounding box center [835, 380] width 148 height 19
click at [754, 380] on button "Carregar arquivo" at bounding box center [747, 380] width 19 height 19
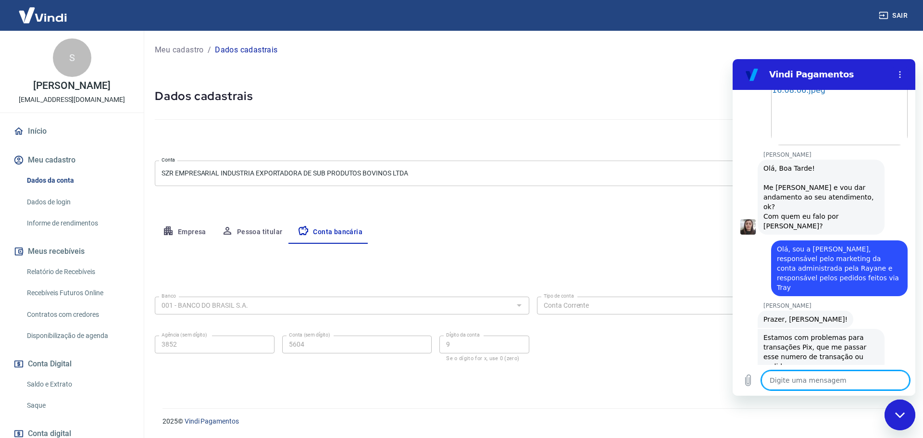
scroll to position [914, 0]
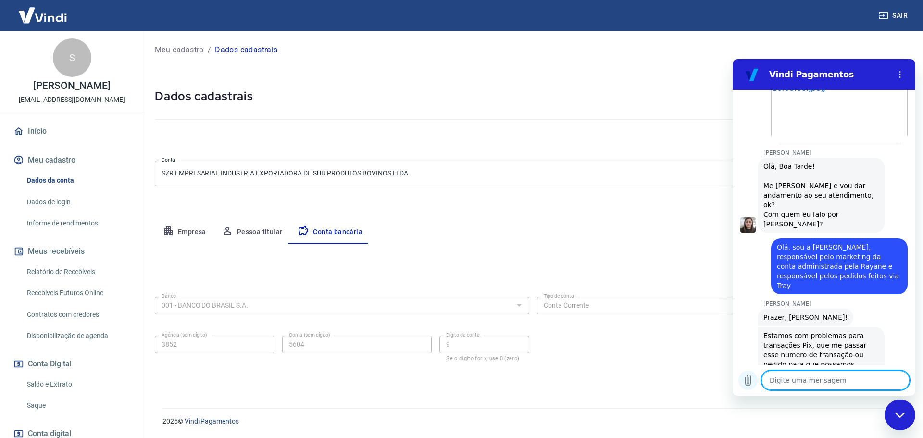
click at [748, 381] on icon "Carregar arquivo" at bounding box center [748, 380] width 12 height 12
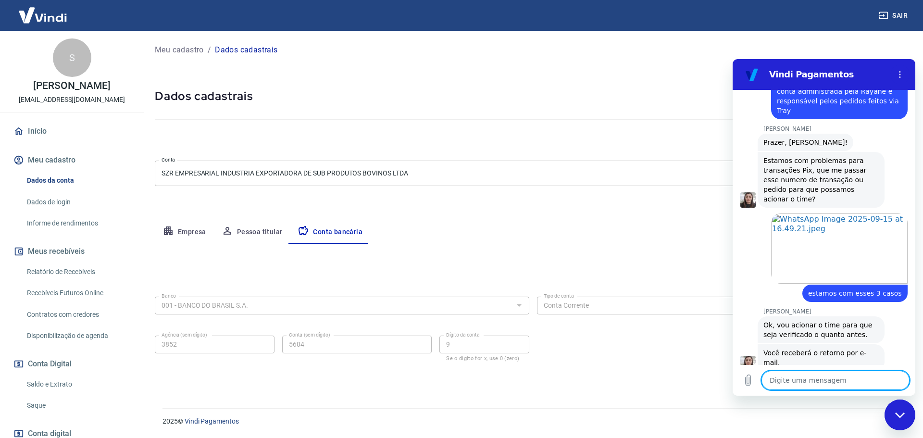
scroll to position [1091, 0]
